Goal: Navigation & Orientation: Find specific page/section

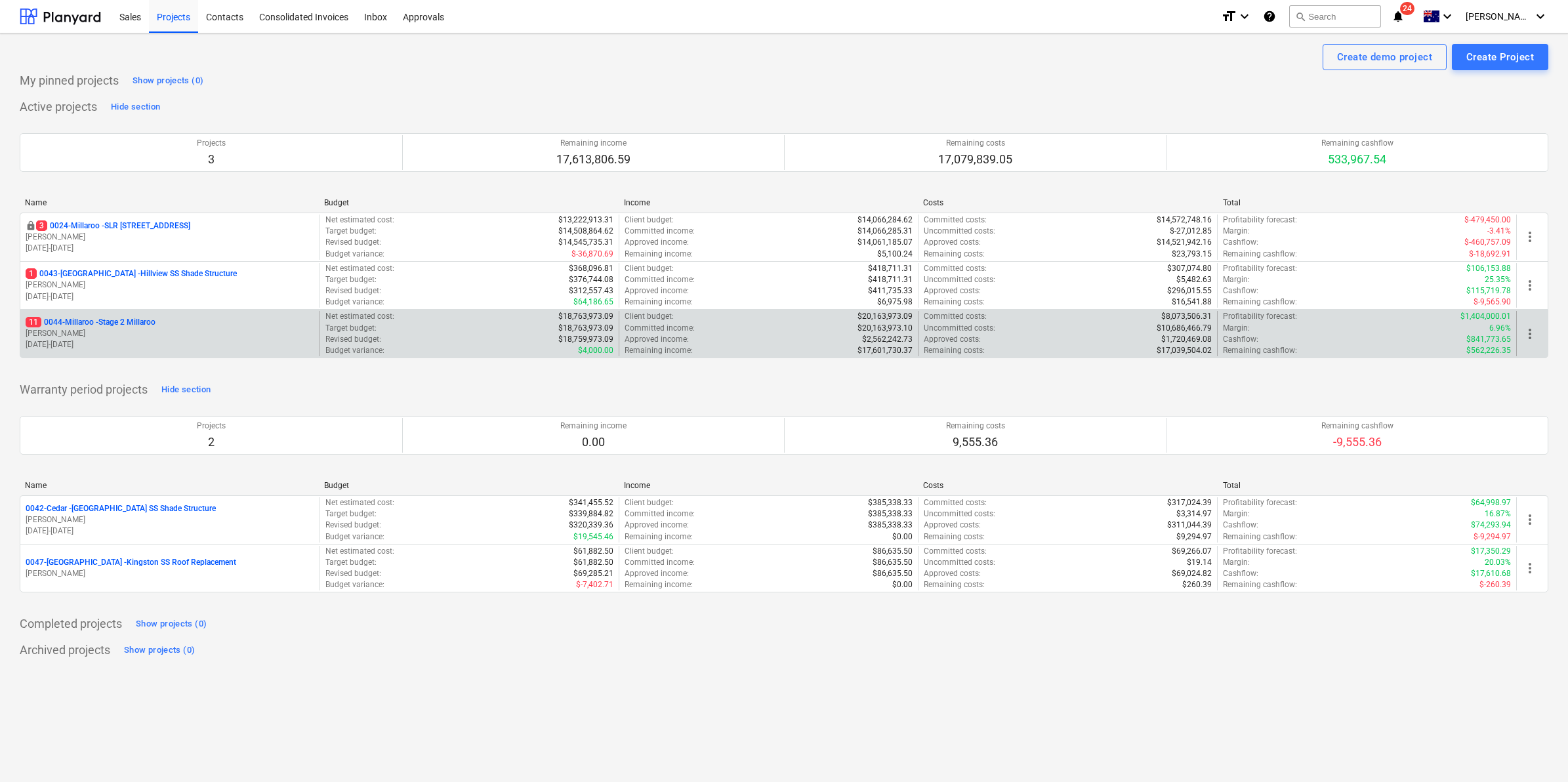
click at [132, 318] on p "11 0044-Millaroo - Stage 2 Millaroo" at bounding box center [91, 322] width 130 height 11
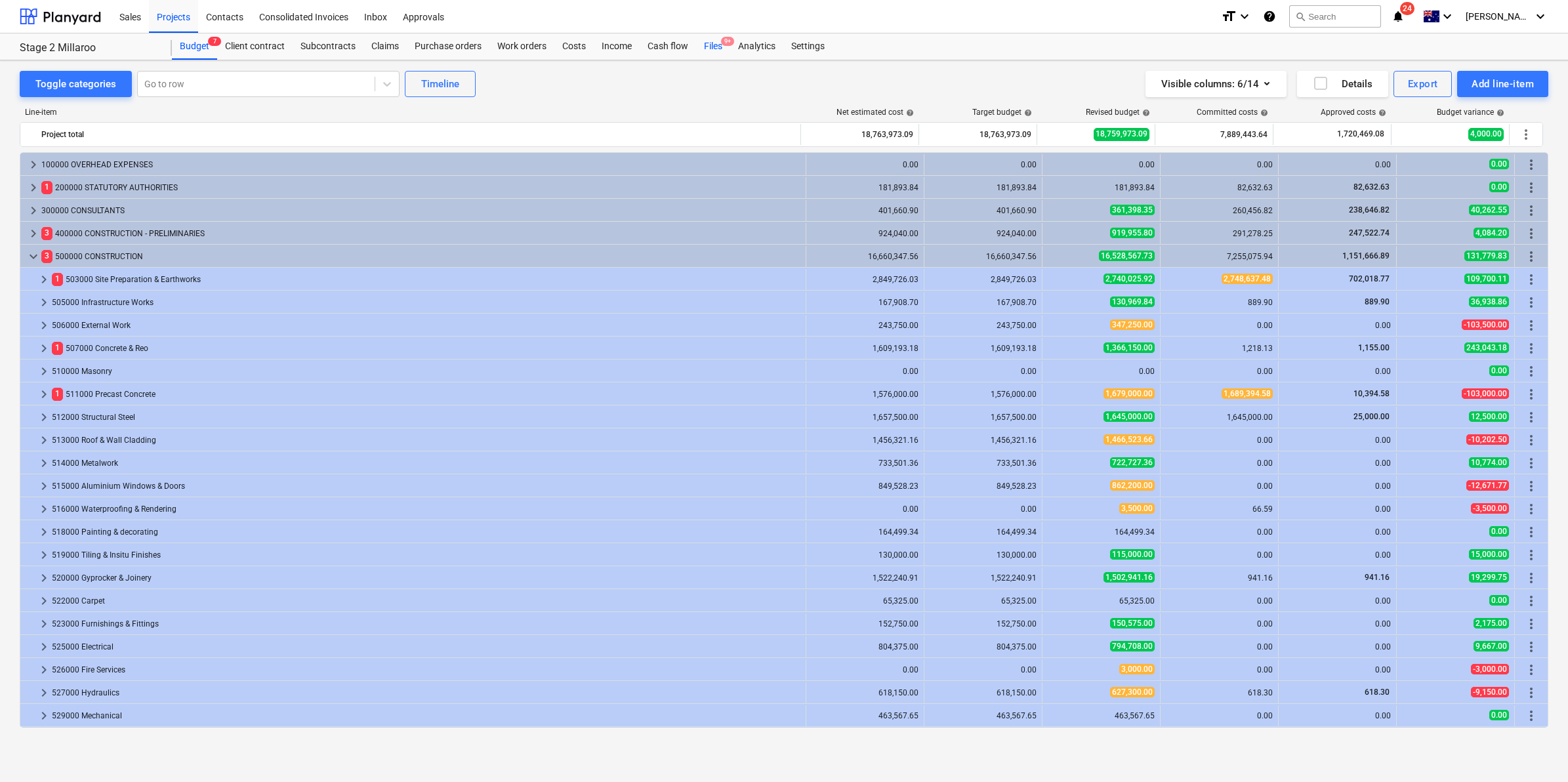
click at [716, 46] on div "Files 9+" at bounding box center [713, 46] width 34 height 26
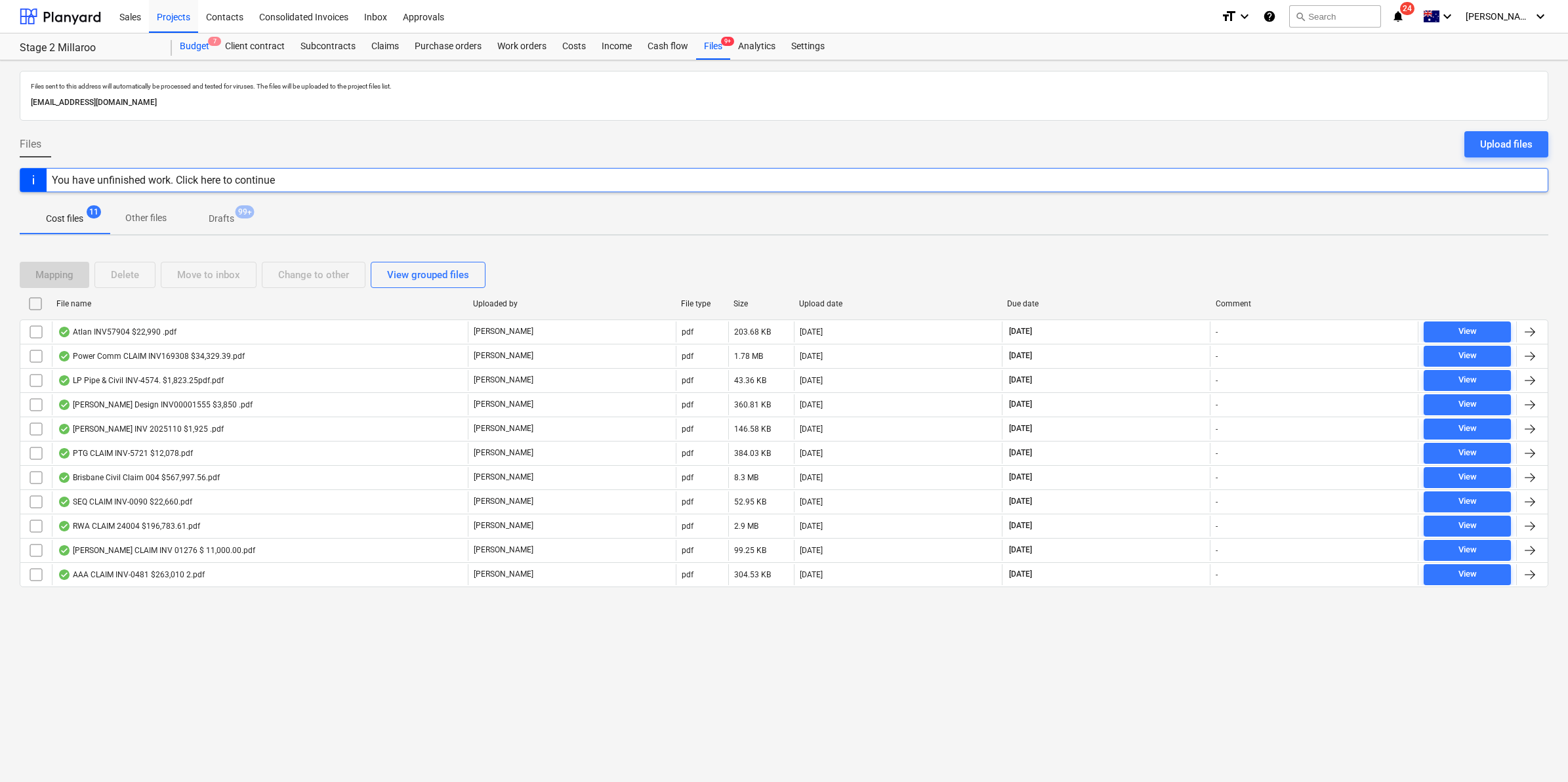
click at [201, 42] on div "Budget 7" at bounding box center [194, 46] width 45 height 26
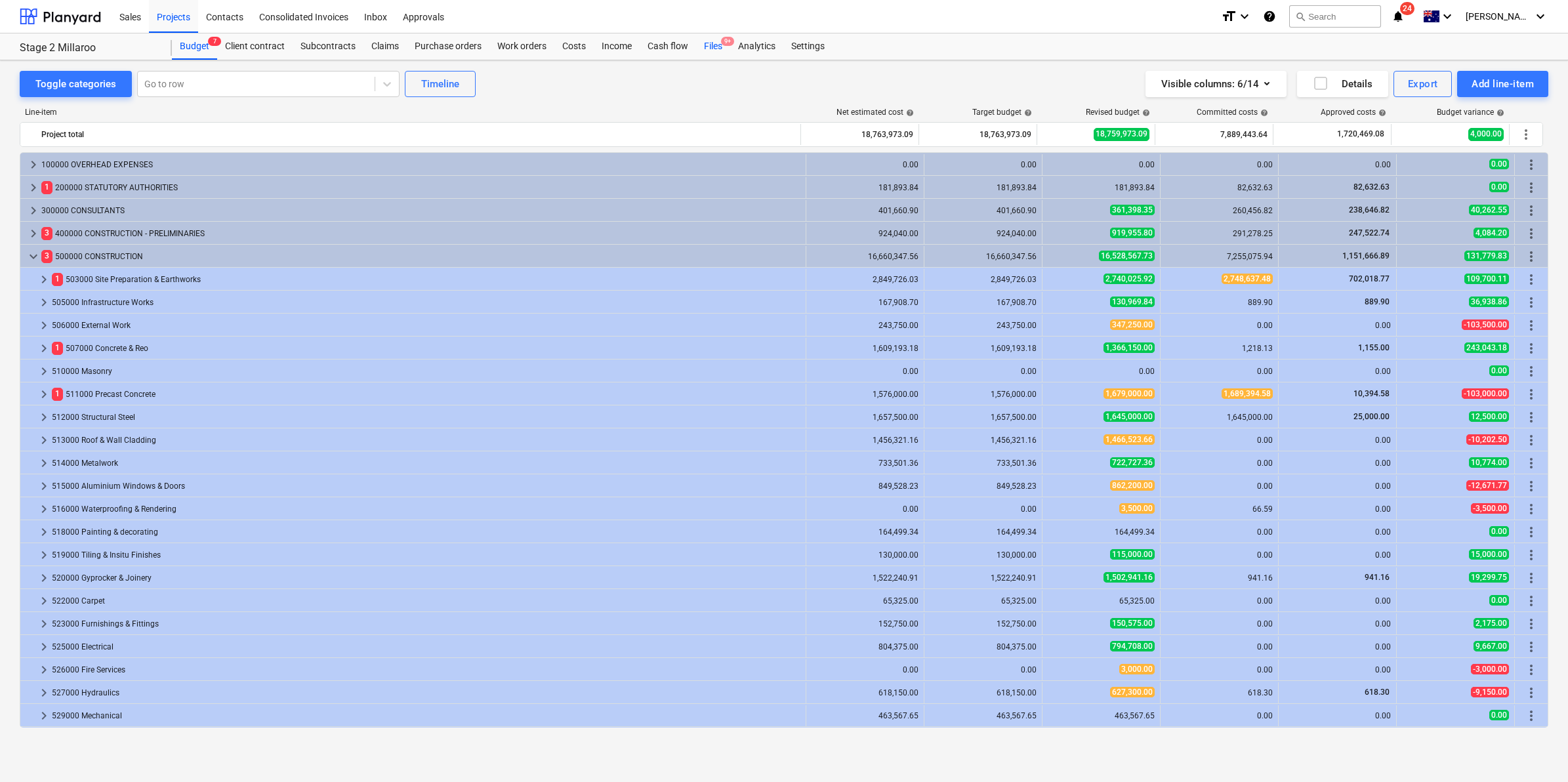
click at [711, 43] on div "Files 9+" at bounding box center [713, 46] width 34 height 26
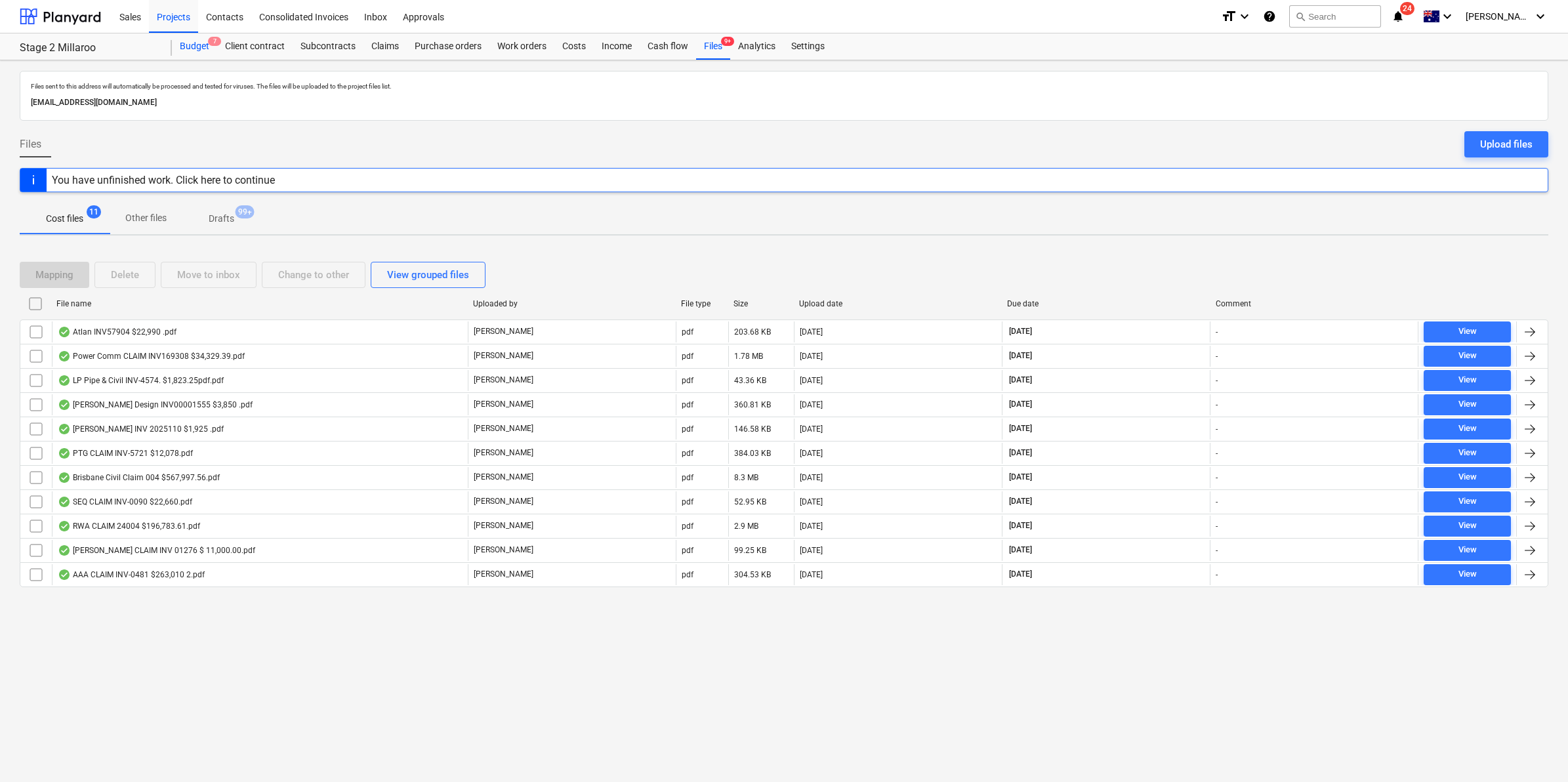
click at [189, 42] on div "Budget 7" at bounding box center [194, 46] width 45 height 26
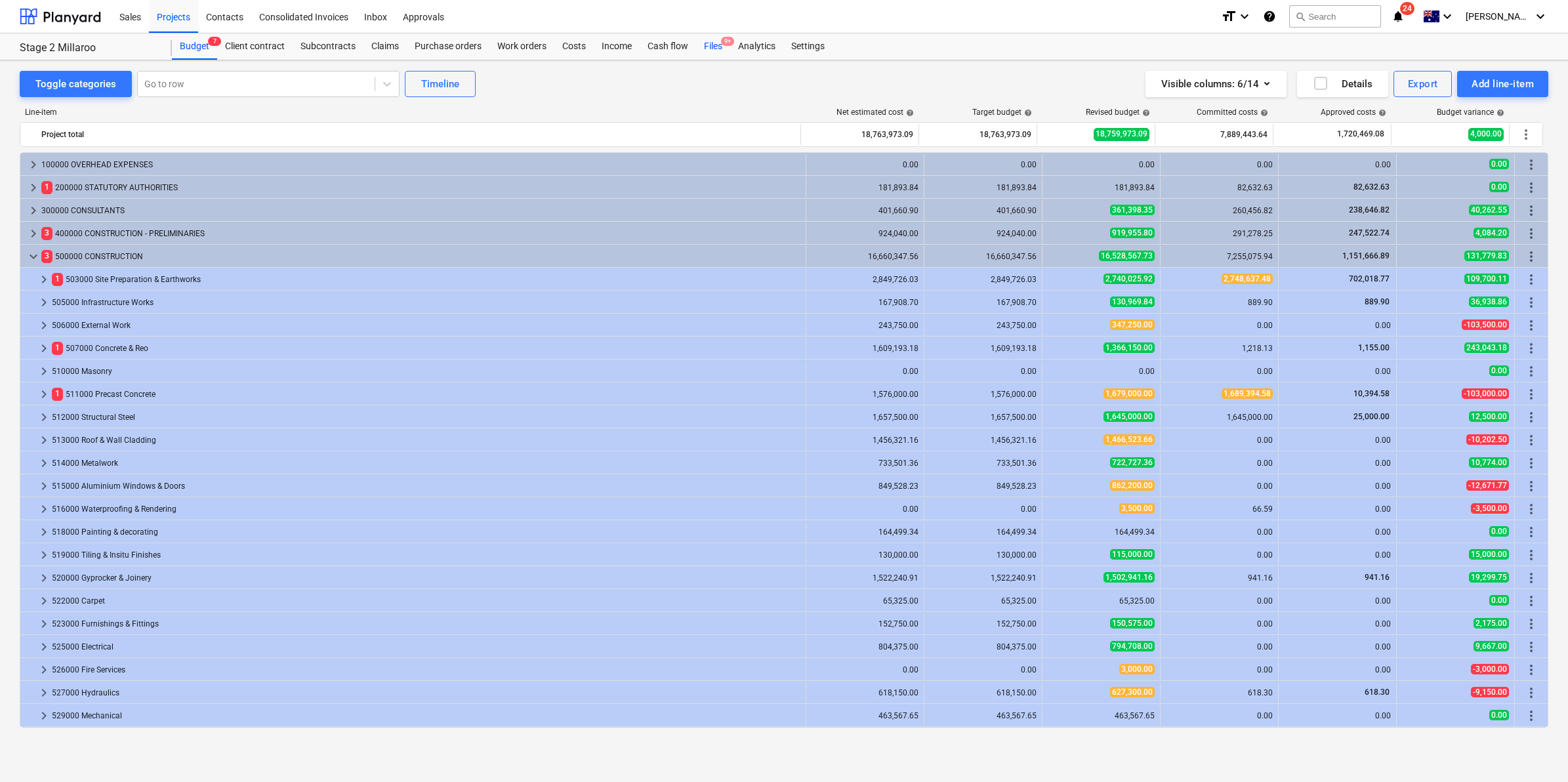
click at [721, 42] on span "9+" at bounding box center [727, 41] width 13 height 9
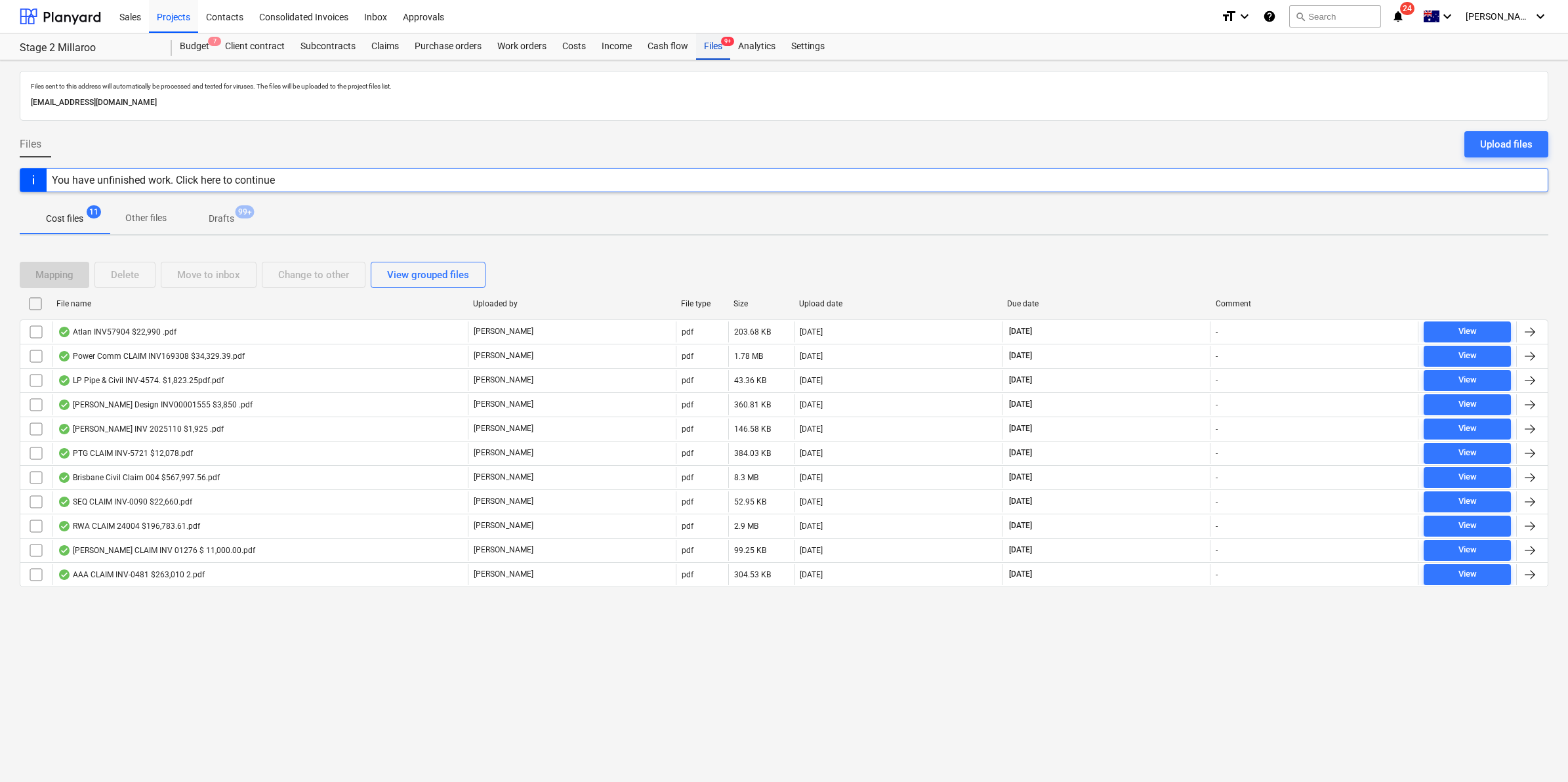
click at [723, 37] on span "9+" at bounding box center [727, 41] width 13 height 9
click at [200, 41] on div "Budget 7" at bounding box center [194, 46] width 45 height 26
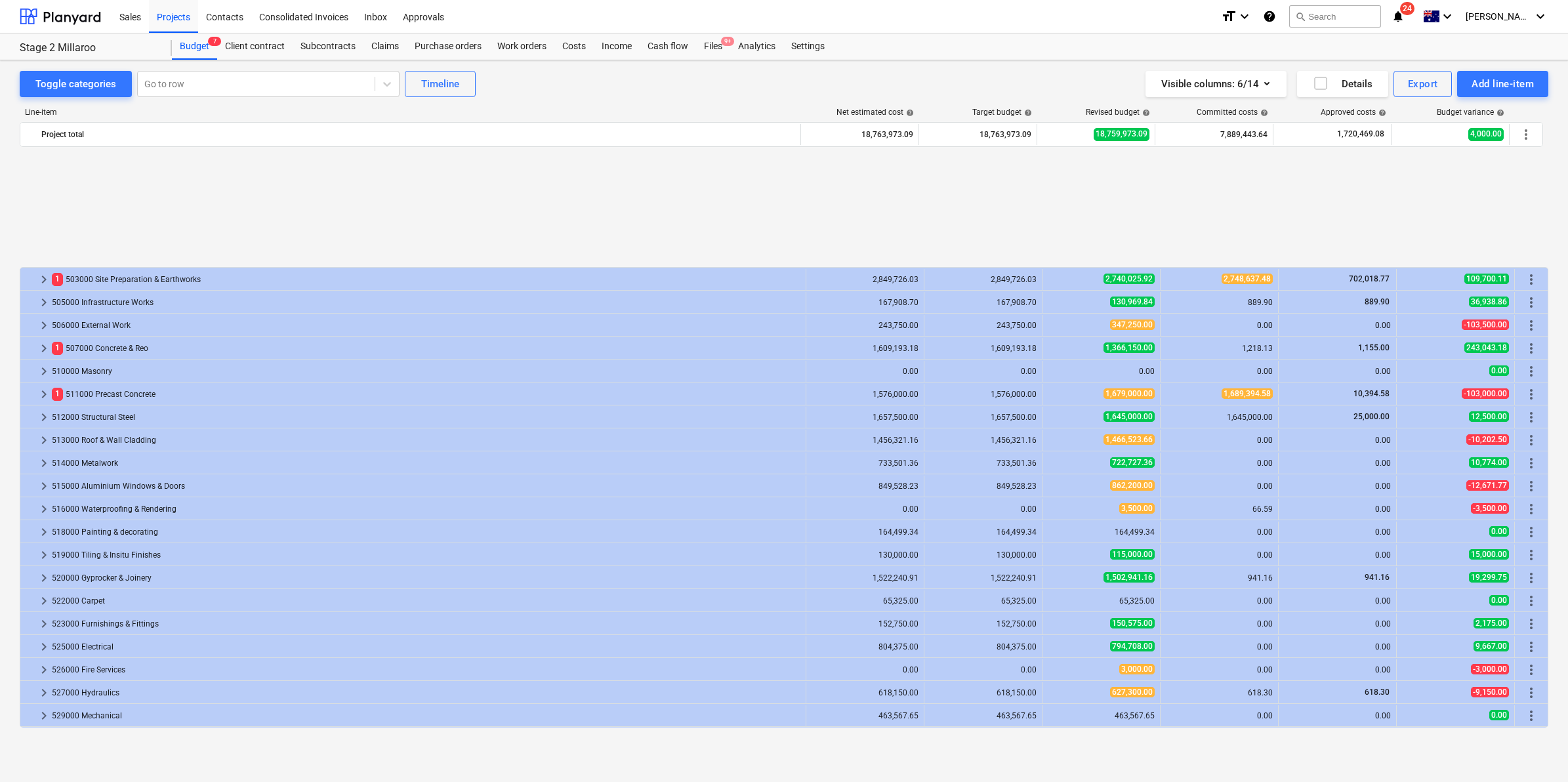
scroll to position [158, 0]
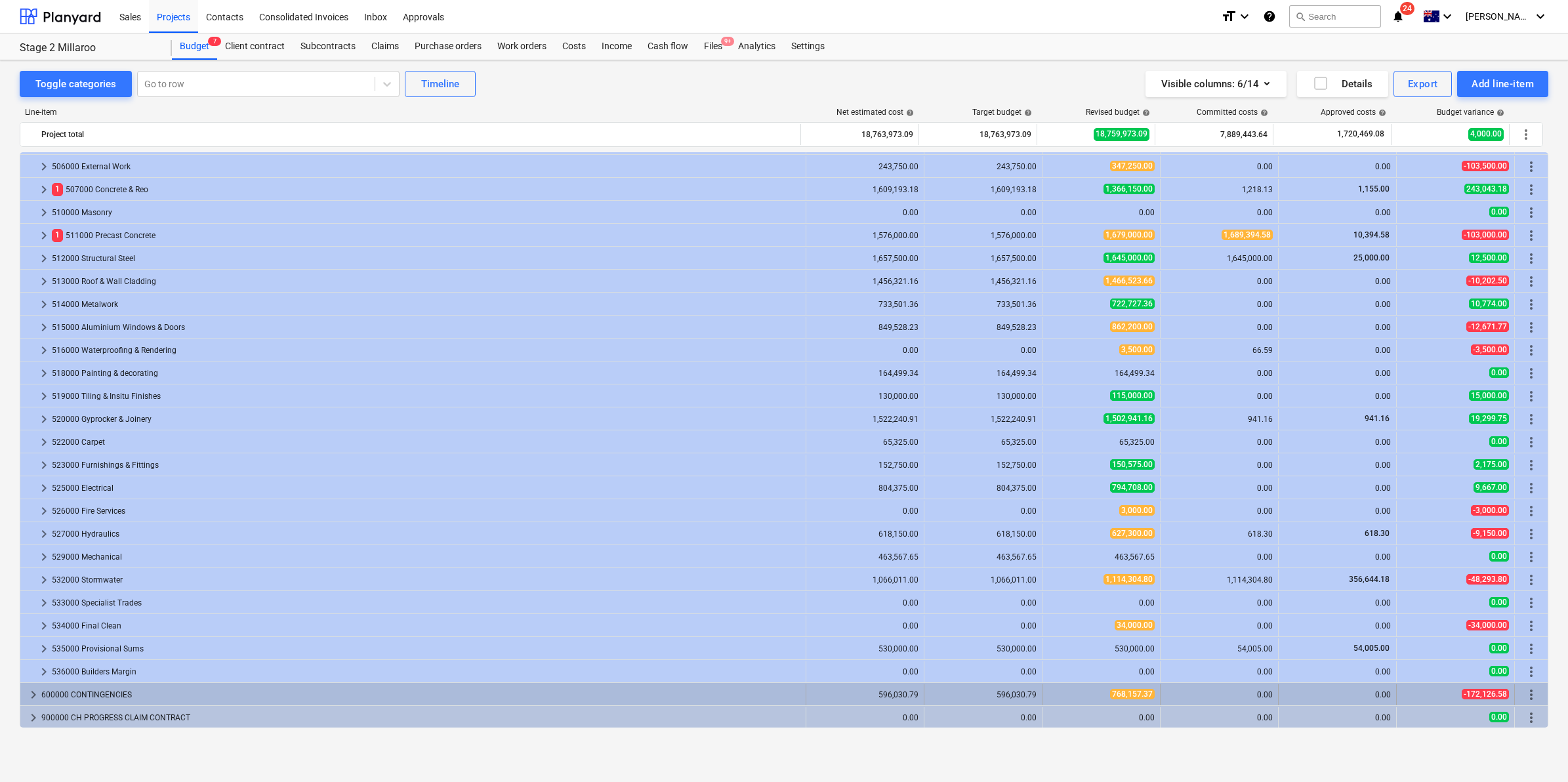
click at [26, 695] on span "keyboard_arrow_right" at bounding box center [33, 694] width 16 height 16
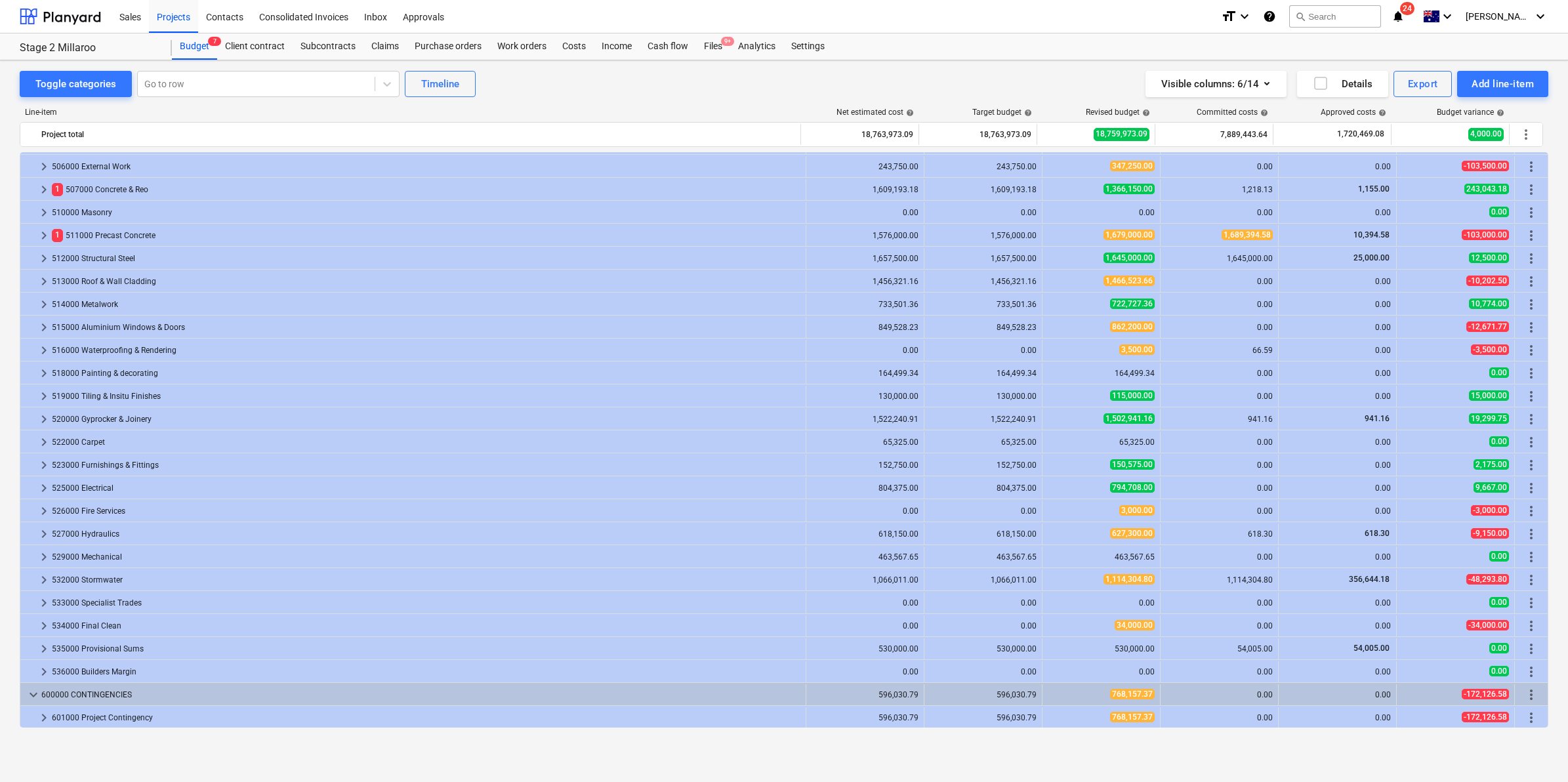
scroll to position [182, 0]
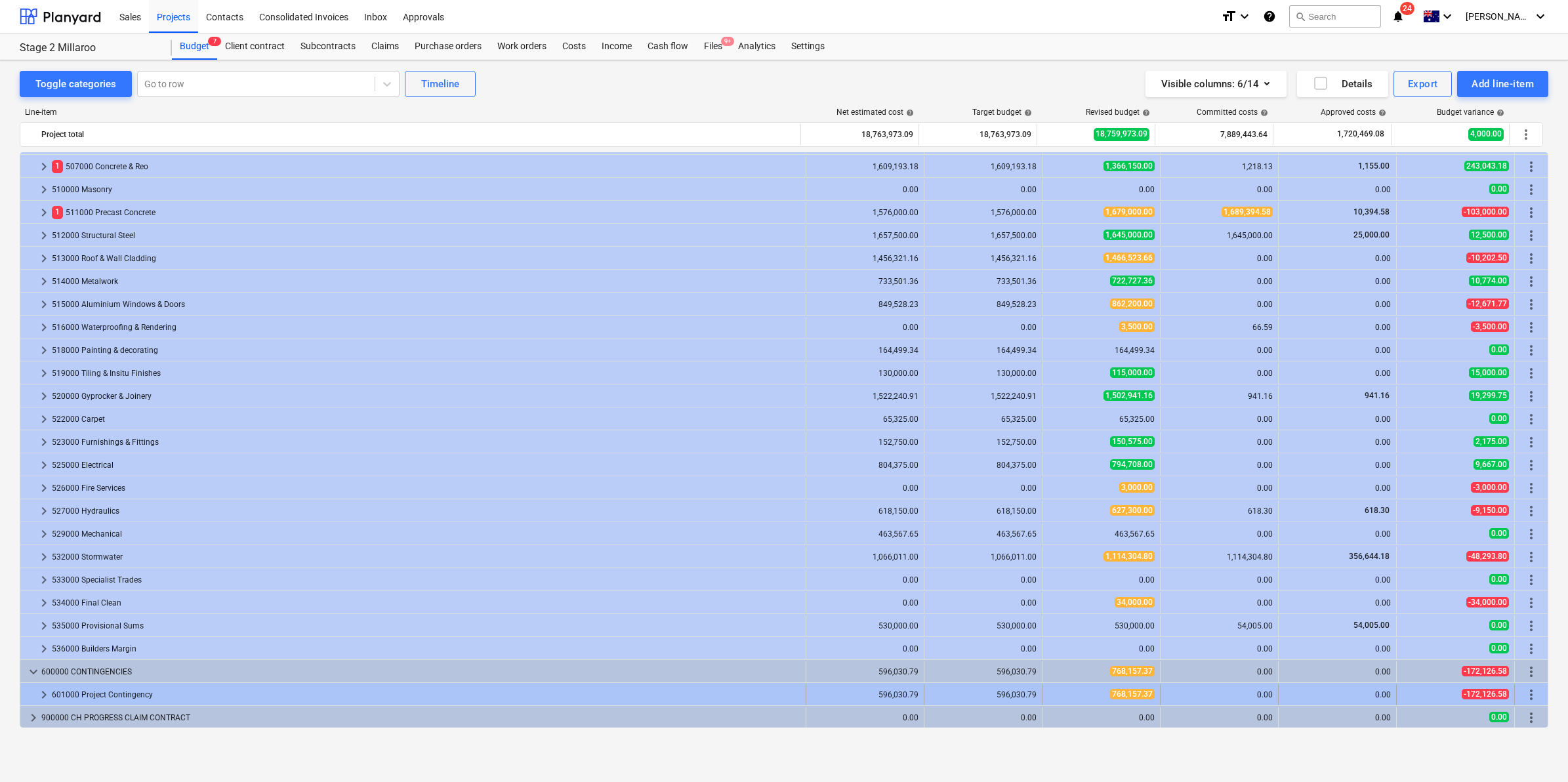
click at [38, 693] on span "keyboard_arrow_right" at bounding box center [43, 694] width 16 height 16
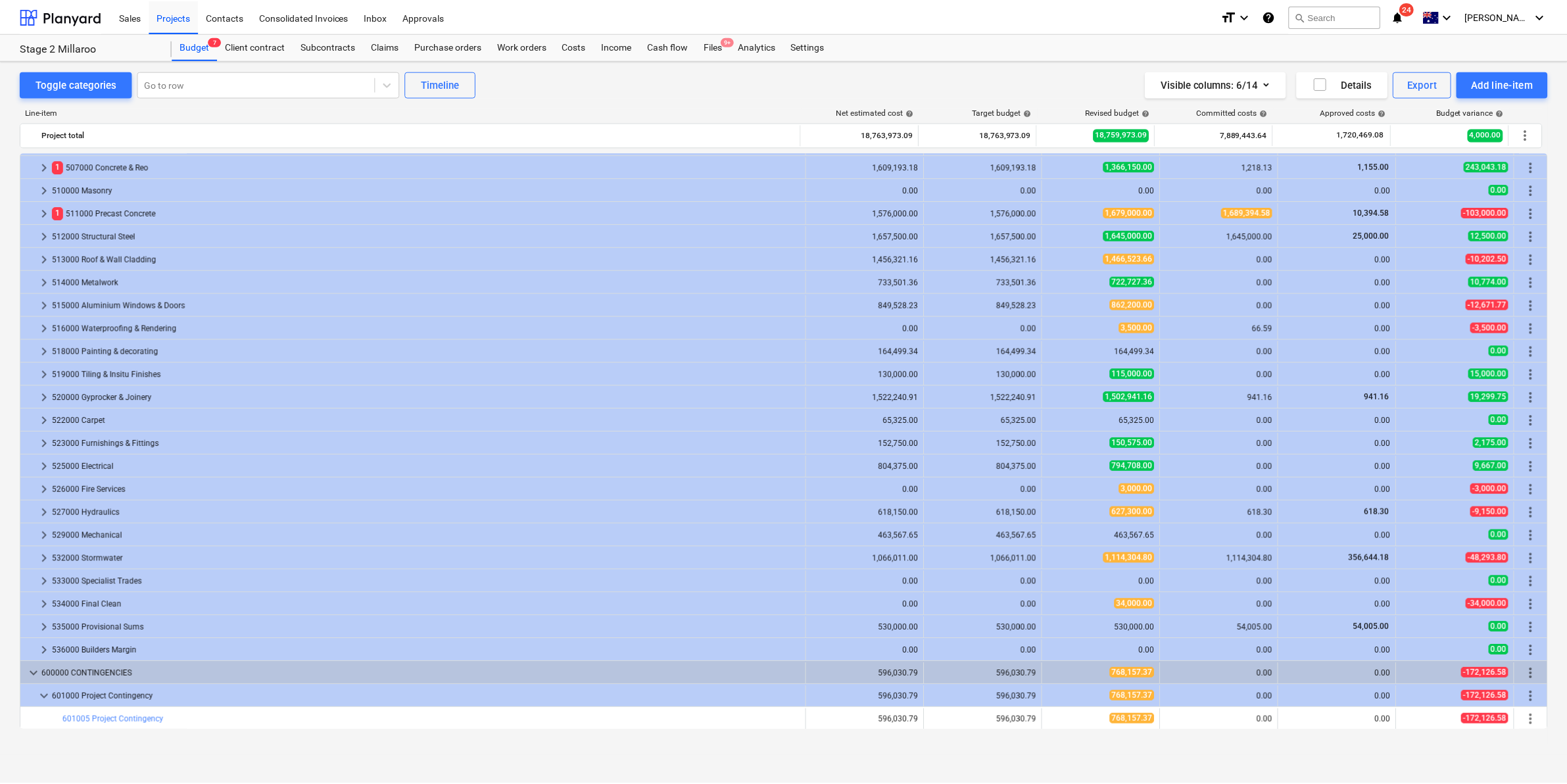
scroll to position [205, 0]
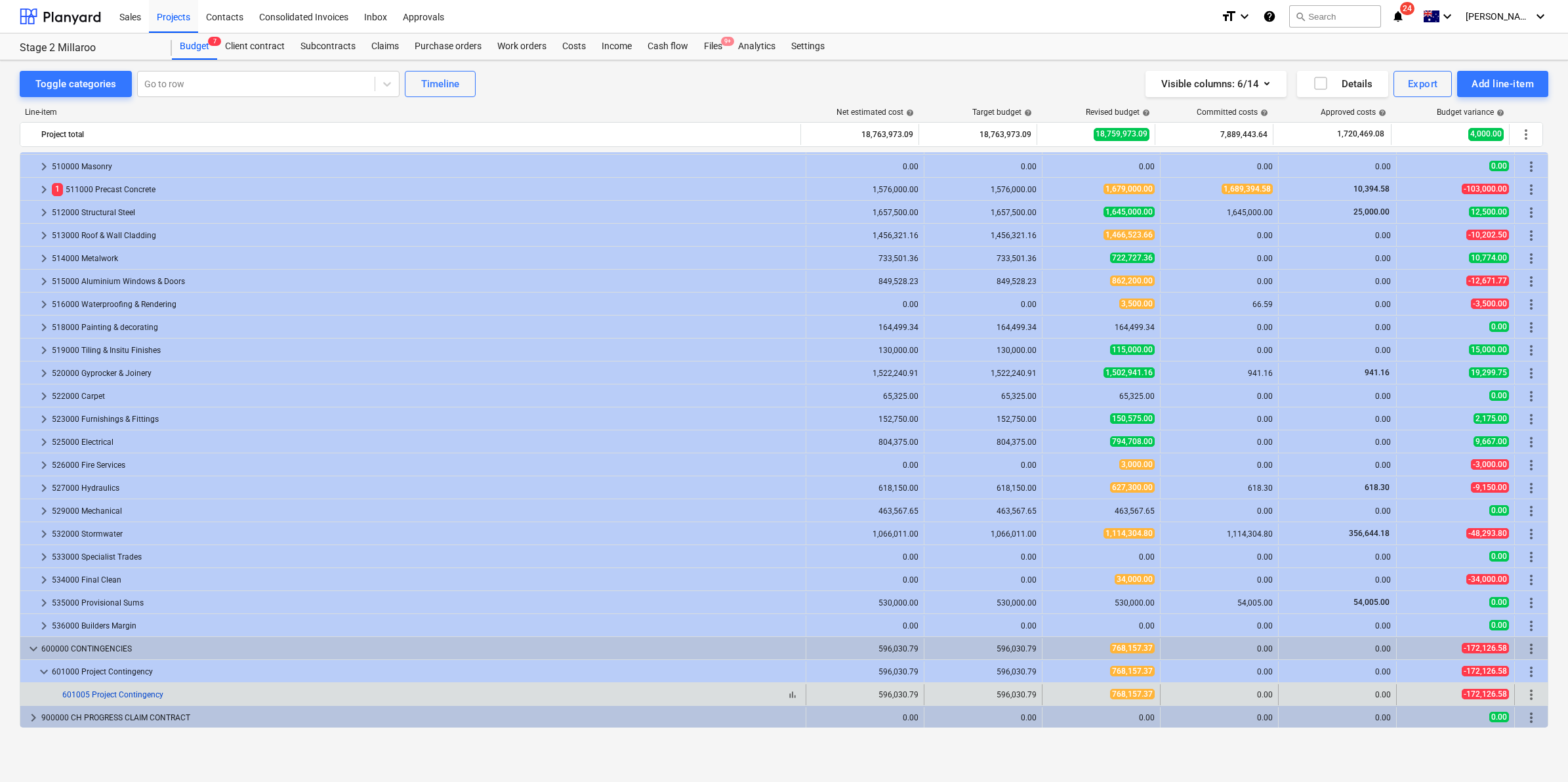
click at [116, 690] on link "601005 Project Contingency" at bounding box center [113, 694] width 101 height 9
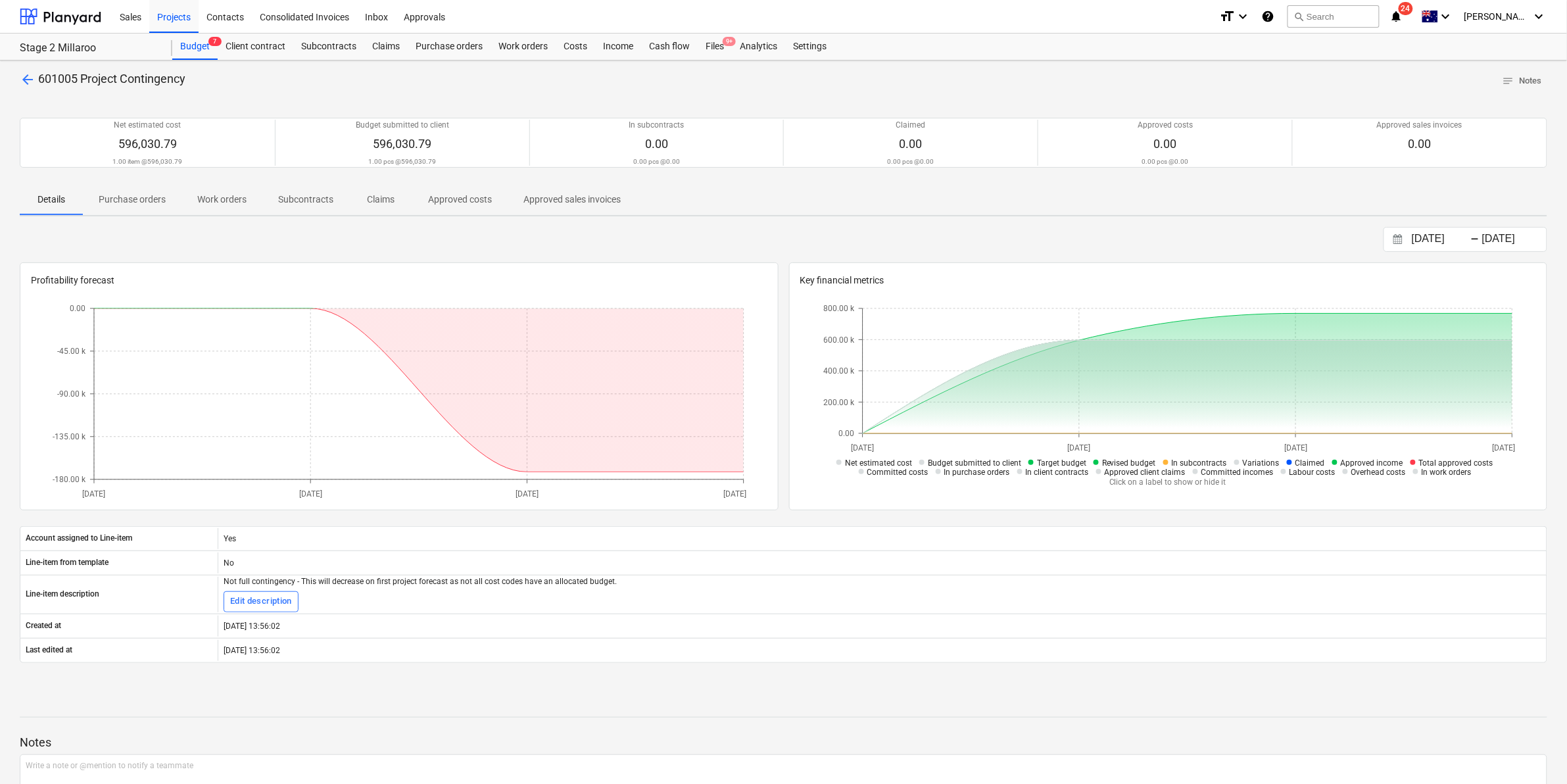
click at [298, 199] on p "Subcontracts" at bounding box center [306, 199] width 55 height 14
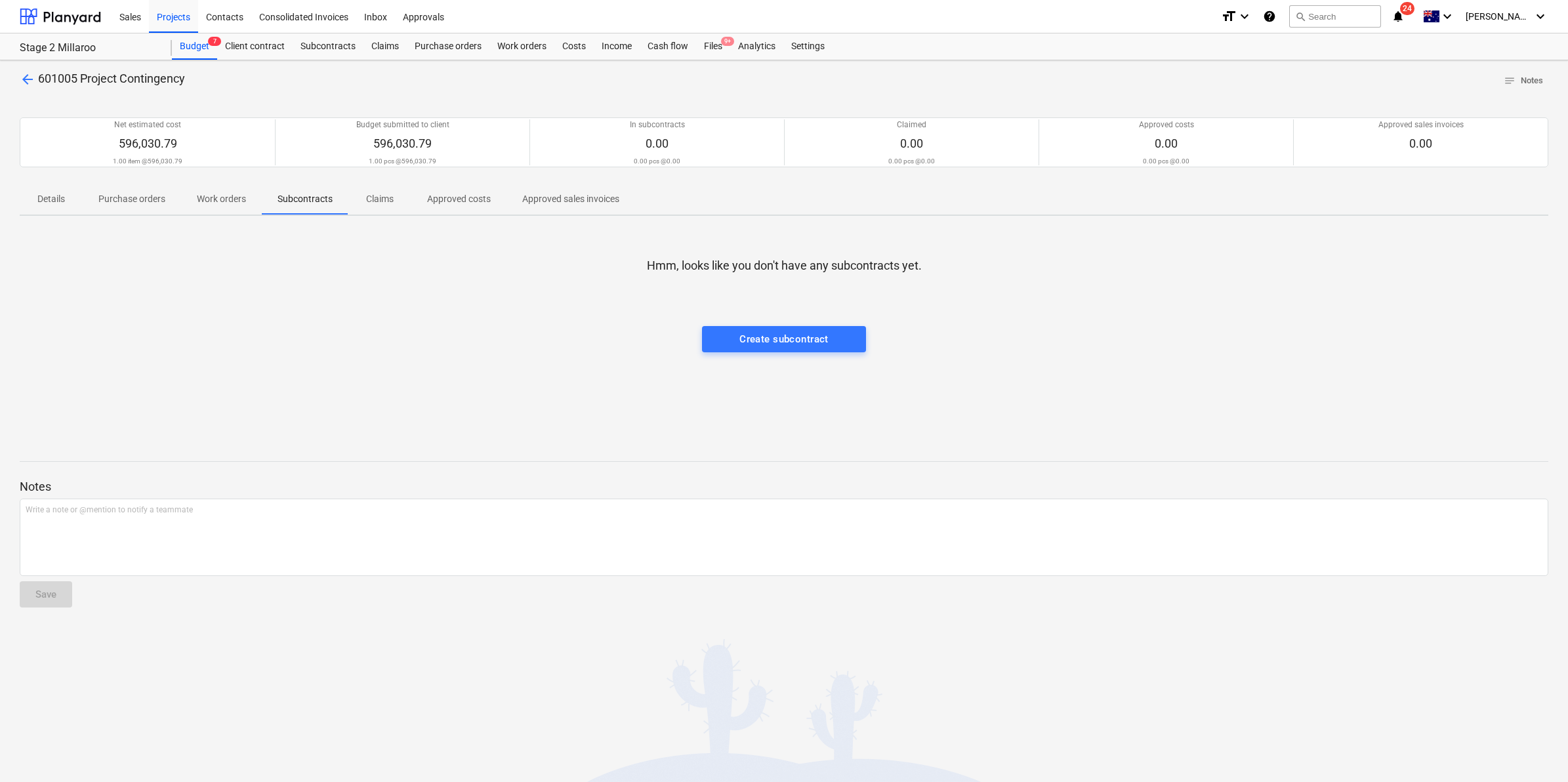
click at [221, 200] on p "Work orders" at bounding box center [221, 198] width 49 height 14
click at [159, 198] on p "Purchase orders" at bounding box center [132, 198] width 67 height 14
click at [371, 193] on p "Claims" at bounding box center [380, 198] width 32 height 14
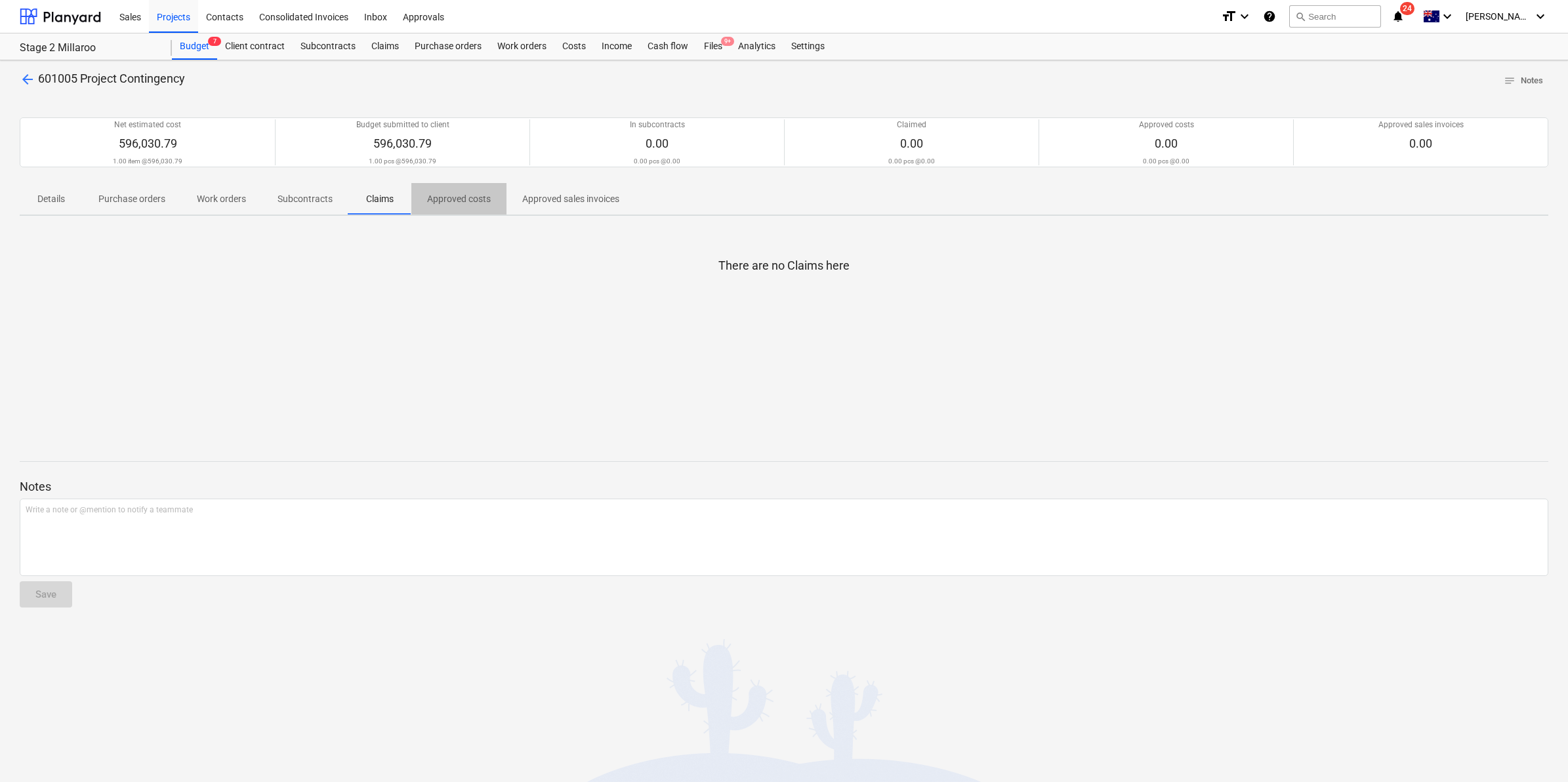
click at [437, 191] on span "Approved costs" at bounding box center [459, 199] width 95 height 22
click at [32, 73] on span "arrow_back" at bounding box center [28, 79] width 16 height 16
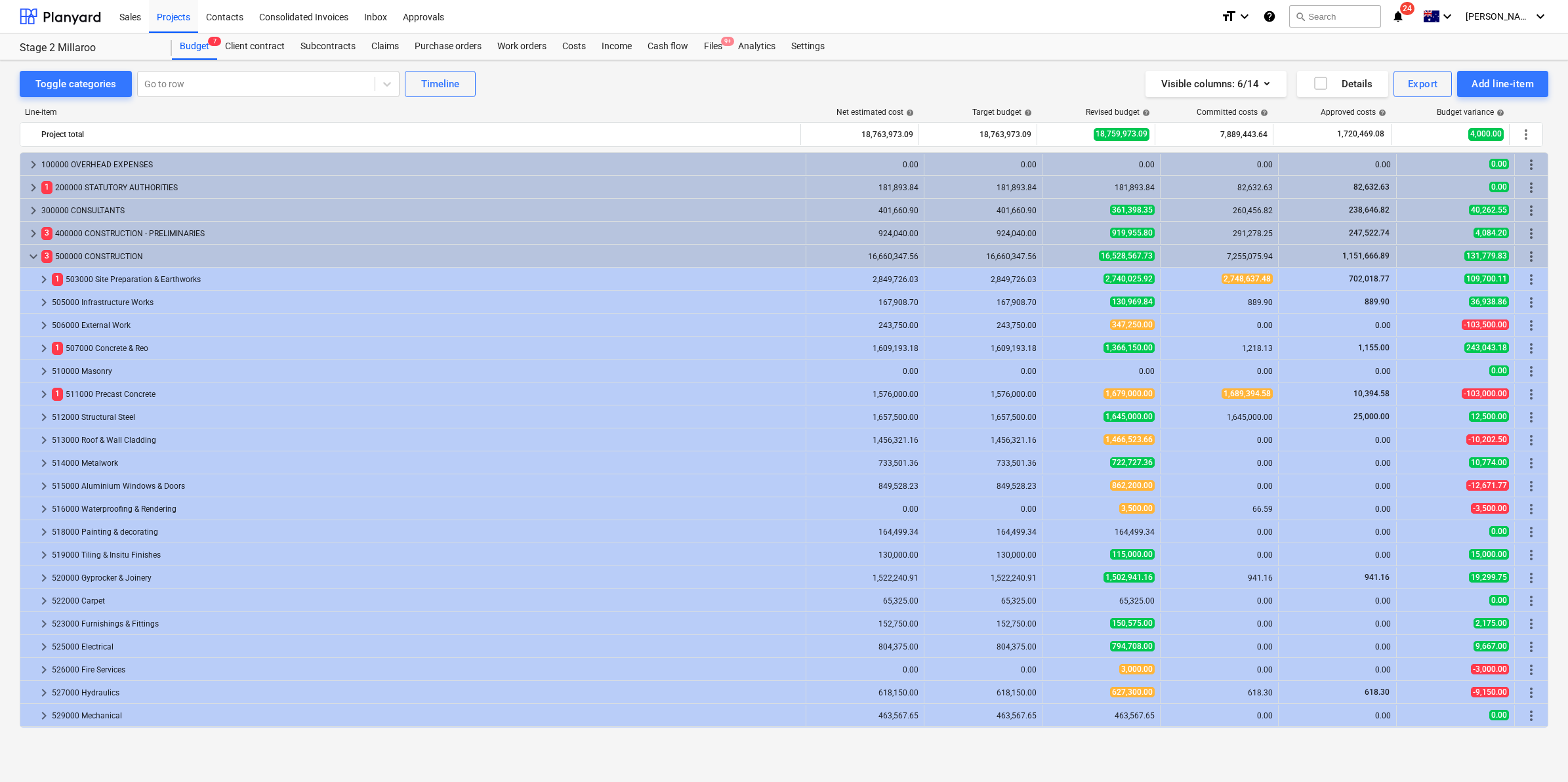
scroll to position [204, 0]
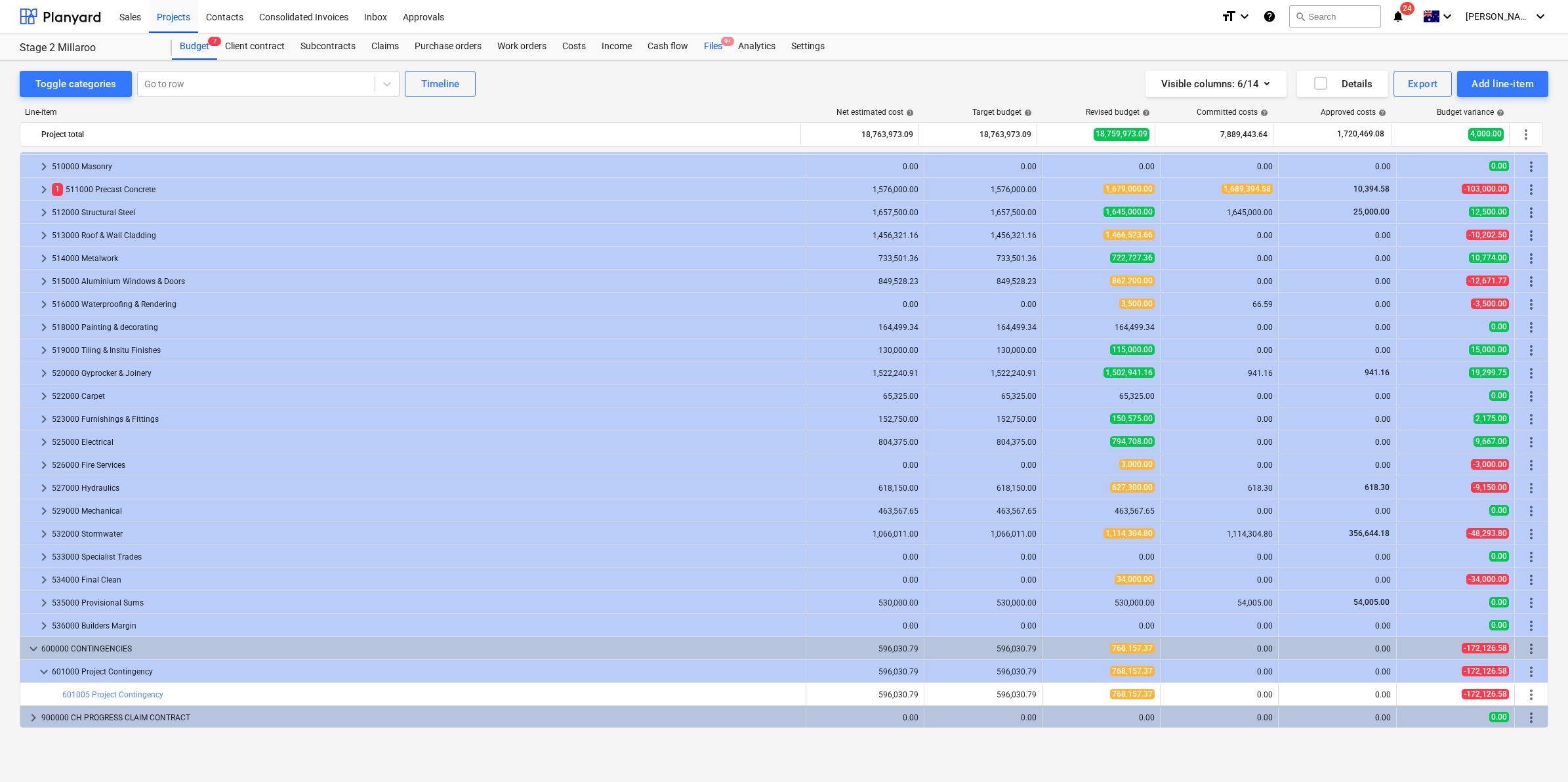
click at [711, 43] on div "Files 9+" at bounding box center [713, 46] width 34 height 26
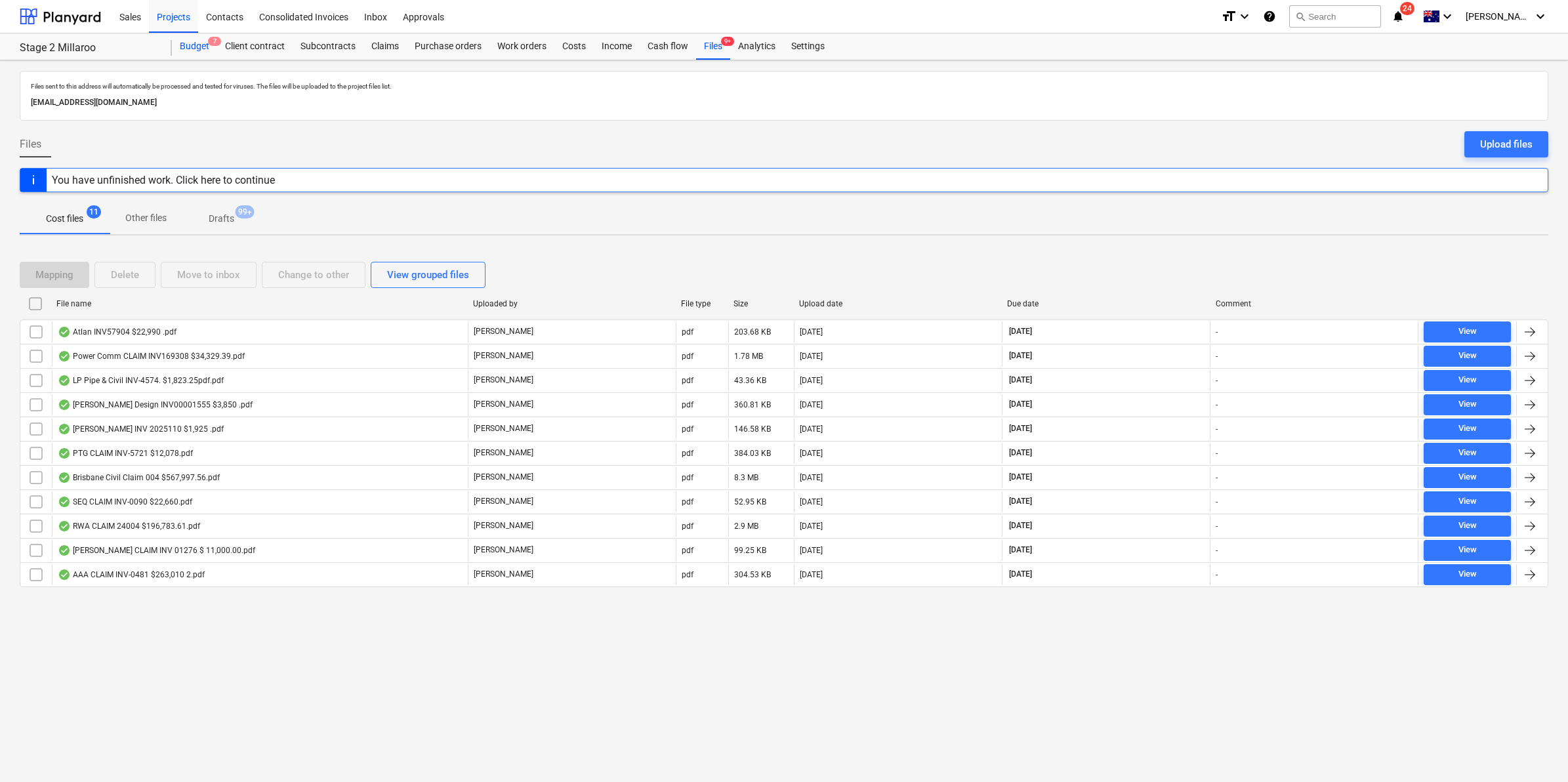
click at [202, 48] on div "Budget 7" at bounding box center [194, 46] width 45 height 26
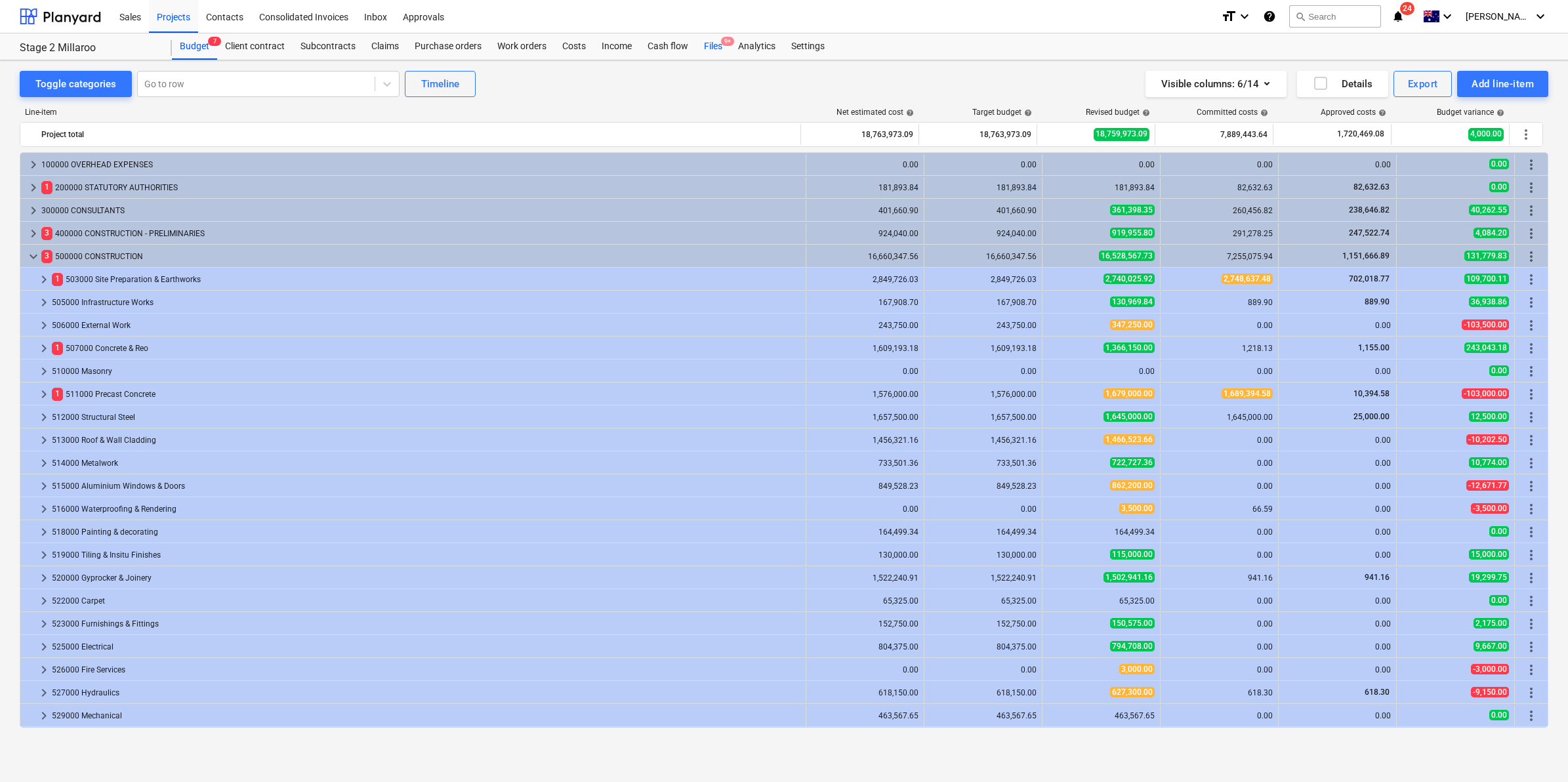
scroll to position [204, 0]
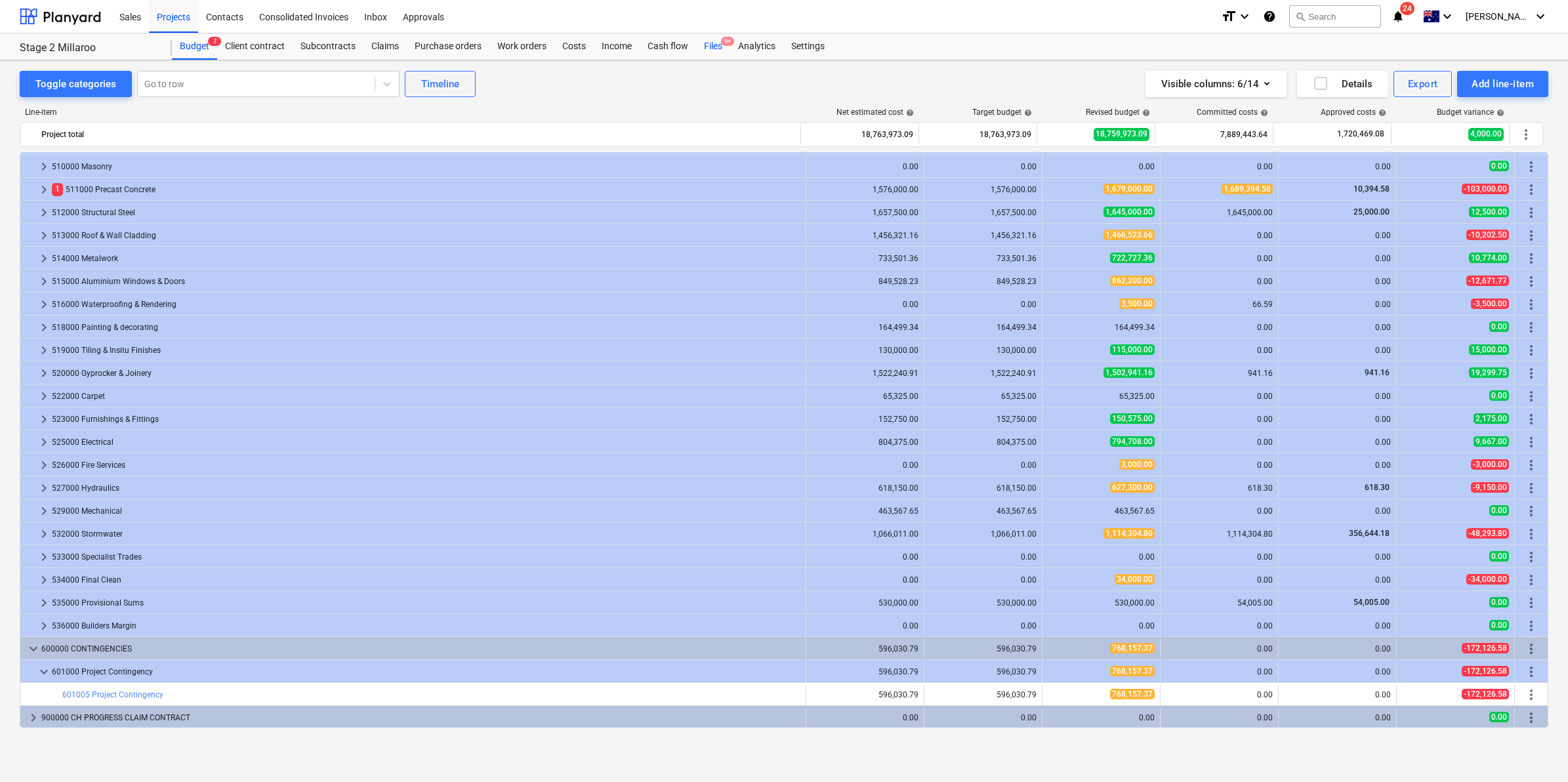
click at [711, 44] on div "Files 9+" at bounding box center [713, 46] width 34 height 26
